Goal: Navigation & Orientation: Find specific page/section

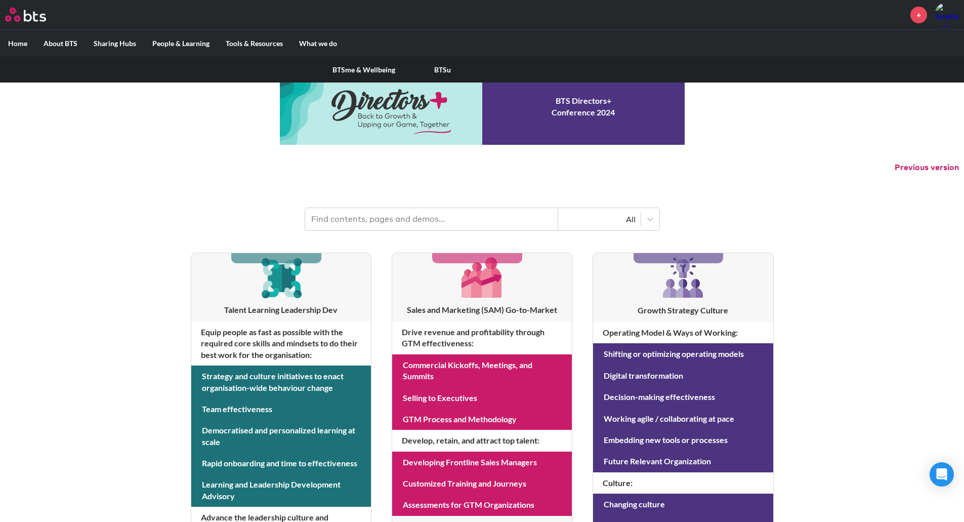
click at [172, 42] on label "People & Learning" at bounding box center [180, 43] width 73 height 26
click at [0, 0] on input "People & Learning" at bounding box center [0, 0] width 0 height 0
click at [182, 46] on label "People & Learning" at bounding box center [180, 43] width 73 height 26
click at [0, 0] on input "People & Learning" at bounding box center [0, 0] width 0 height 0
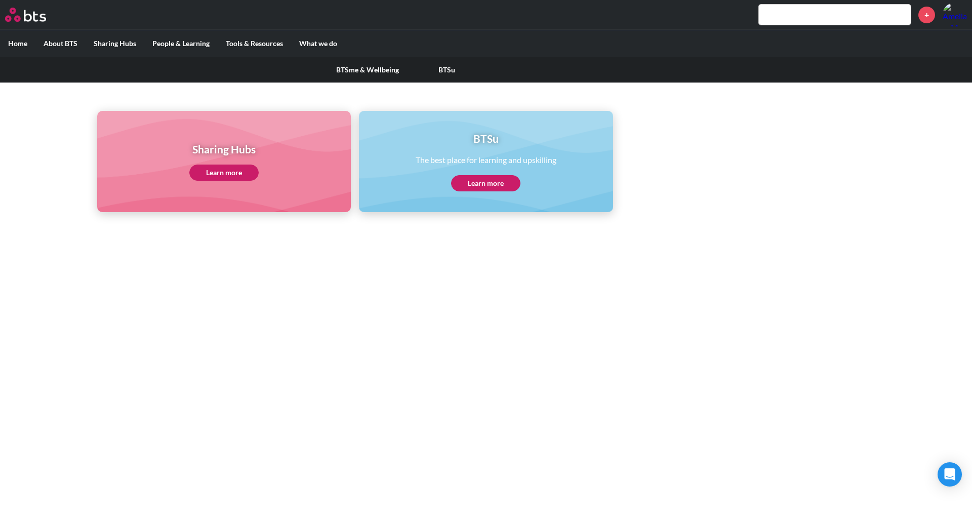
click at [180, 44] on label "People & Learning" at bounding box center [180, 43] width 73 height 26
click at [0, 0] on input "People & Learning" at bounding box center [0, 0] width 0 height 0
click at [201, 44] on label "People & Learning" at bounding box center [180, 43] width 73 height 26
click at [0, 0] on input "People & Learning" at bounding box center [0, 0] width 0 height 0
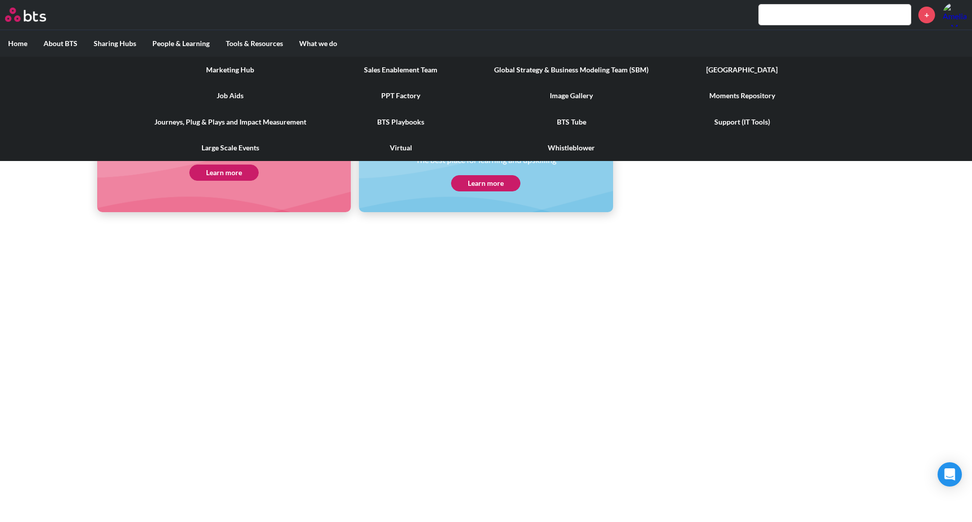
click at [741, 120] on link "Support (IT Tools)" at bounding box center [741, 122] width 171 height 26
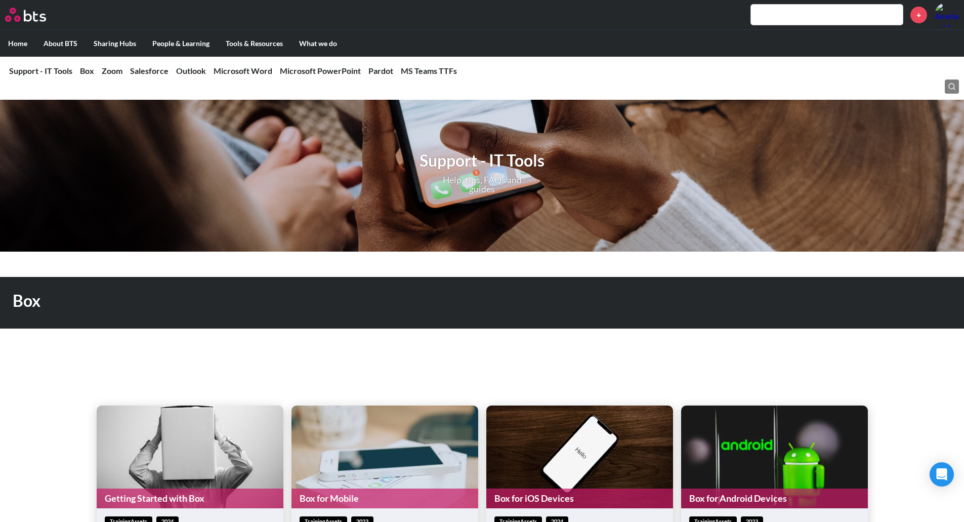
click at [948, 23] on img at bounding box center [947, 15] width 24 height 24
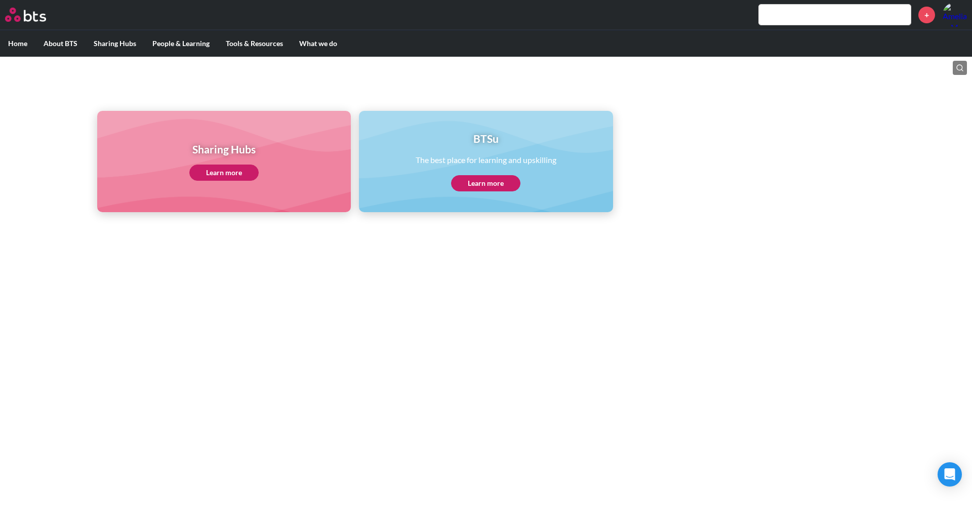
click at [484, 182] on link "Learn more" at bounding box center [485, 183] width 69 height 16
